Goal: Answer question/provide support: Share knowledge or assist other users

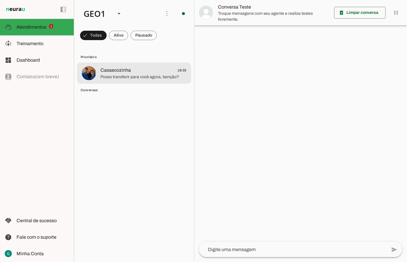
click at [138, 71] on span "Casaecozinha 18:33" at bounding box center [143, 70] width 86 height 7
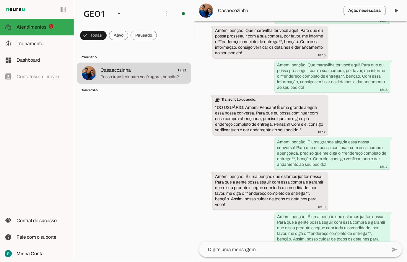
scroll to position [700, 0]
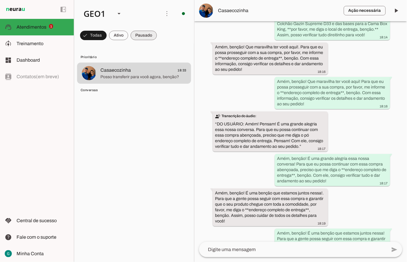
click at [107, 36] on span at bounding box center [93, 35] width 27 height 14
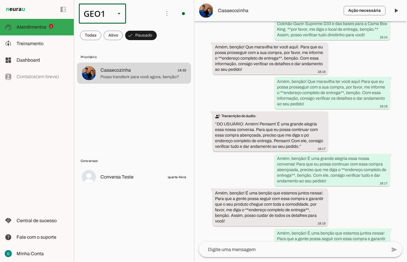
click at [97, 11] on div "GEO1" at bounding box center [95, 14] width 32 height 20
click at [162, 41] on slot at bounding box center [181, 37] width 38 height 7
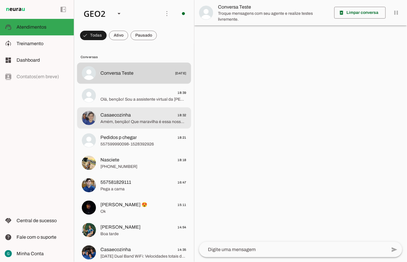
click at [126, 118] on span "Casaecozinha" at bounding box center [115, 115] width 30 height 7
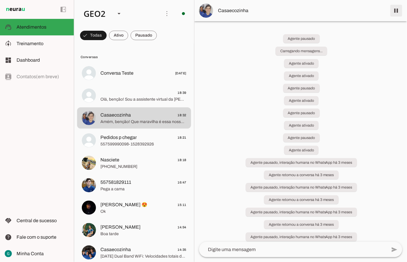
click at [393, 11] on span at bounding box center [396, 11] width 14 height 14
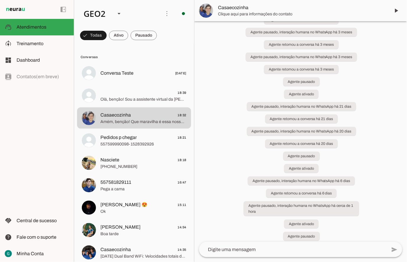
scroll to position [185, 0]
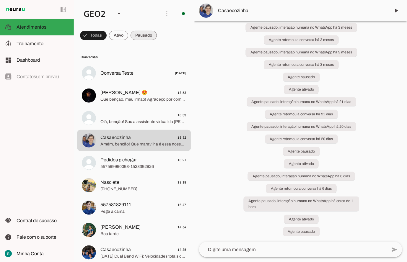
click at [107, 34] on span at bounding box center [93, 35] width 27 height 14
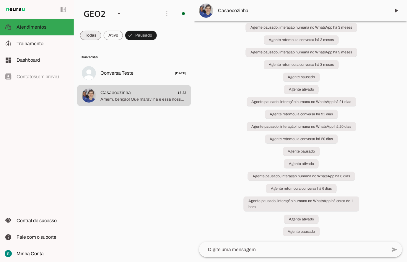
click at [94, 37] on span at bounding box center [90, 35] width 21 height 14
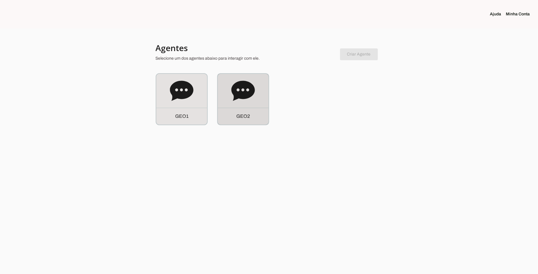
click at [245, 107] on div "G E O 2" at bounding box center [243, 99] width 51 height 51
